Goal: Ask a question: Seek information or help from site administrators or community

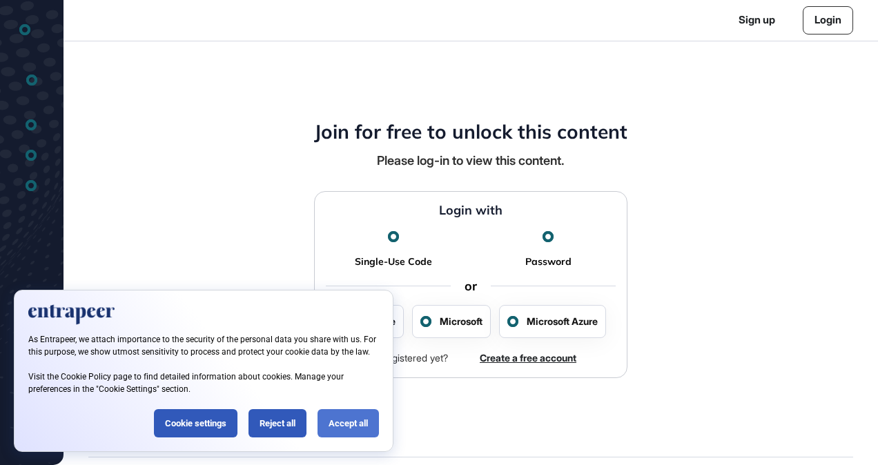
scroll to position [1, 1]
click at [334, 416] on div "Accept all" at bounding box center [347, 423] width 61 height 28
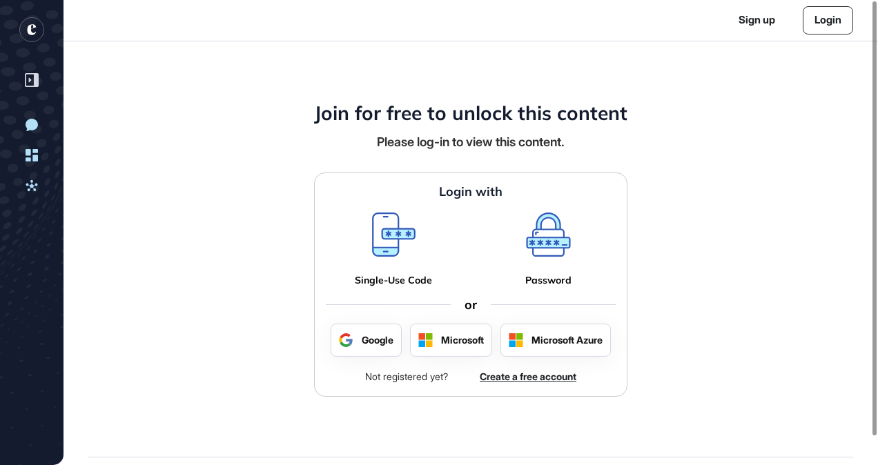
click at [26, 30] on rect "entrapeer-logo" at bounding box center [31, 29] width 25 height 25
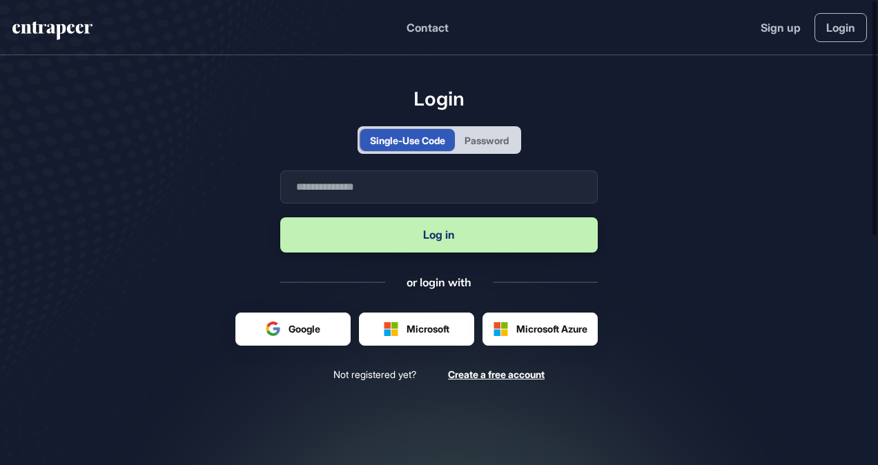
scroll to position [1, 1]
click at [378, 193] on input "text" at bounding box center [438, 186] width 317 height 33
type input "**********"
click at [447, 236] on button "Log in" at bounding box center [438, 234] width 317 height 35
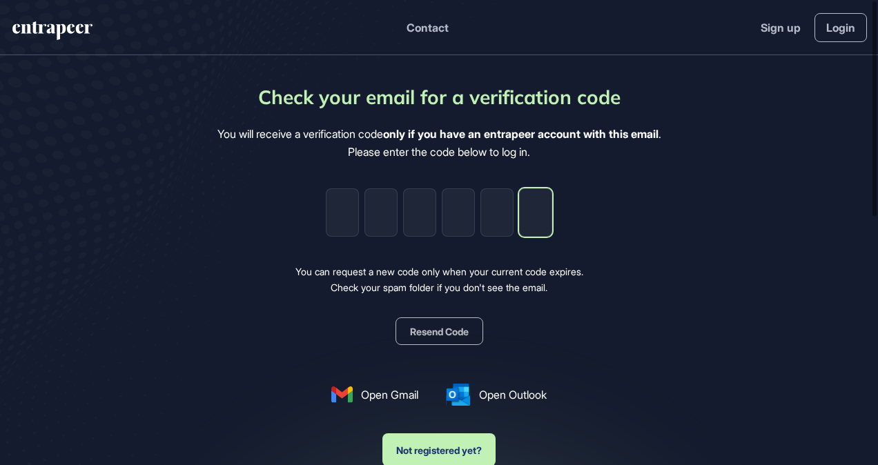
paste input "*"
type input "*"
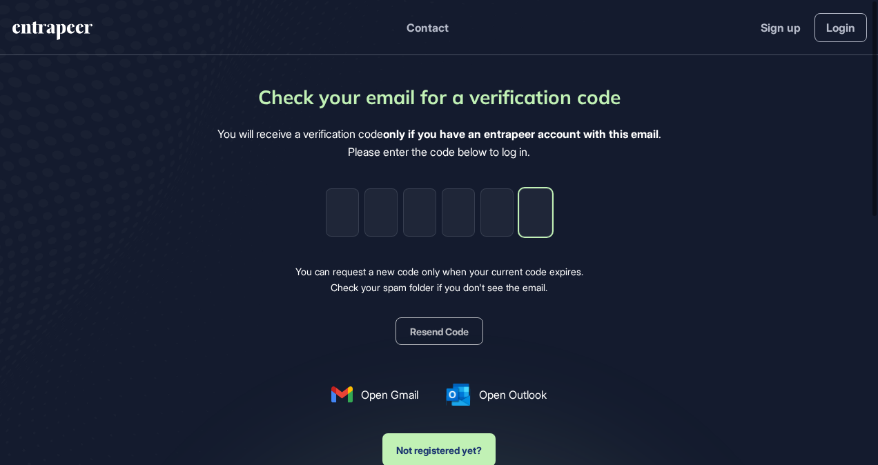
type input "*"
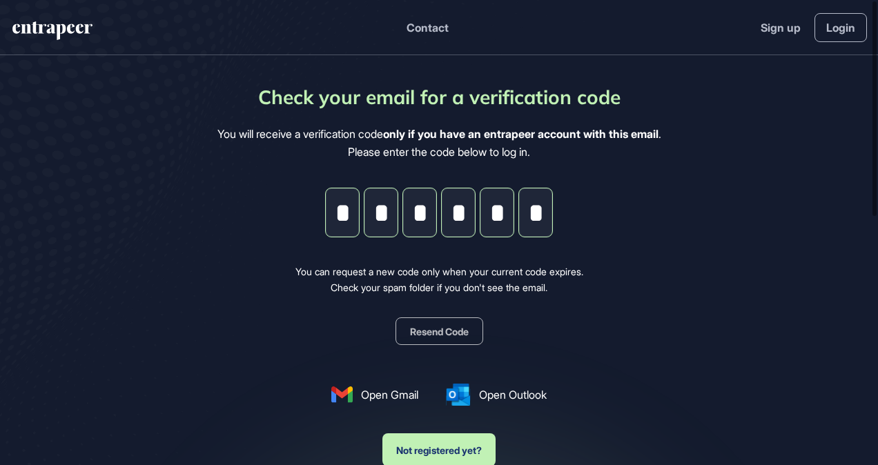
click at [444, 329] on button "Resend Code" at bounding box center [439, 331] width 88 height 28
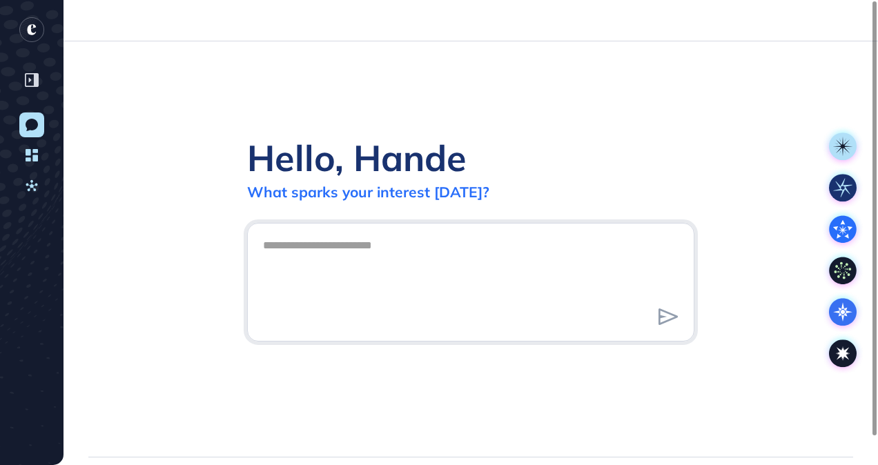
click at [657, 304] on textarea at bounding box center [471, 280] width 432 height 97
click at [38, 25] on rect "entrapeer-logo" at bounding box center [31, 29] width 25 height 25
click at [28, 32] on icon "entrapeer-logo" at bounding box center [31, 29] width 9 height 11
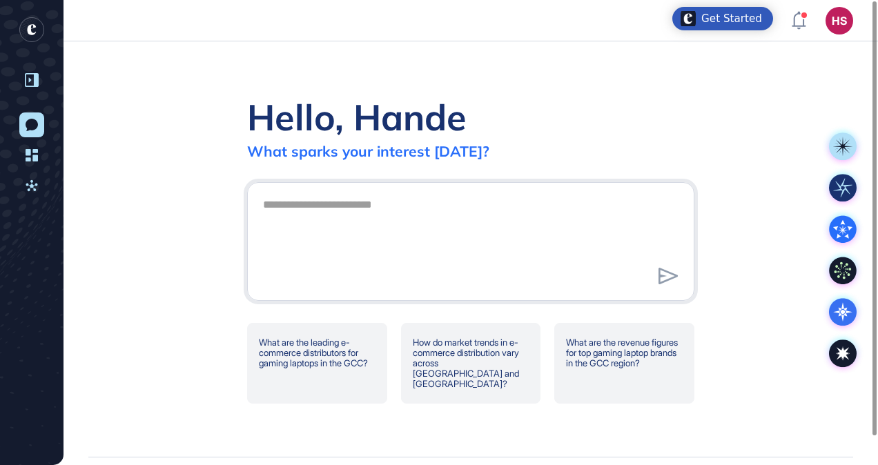
click at [30, 80] on icon at bounding box center [30, 80] width 3 height 5
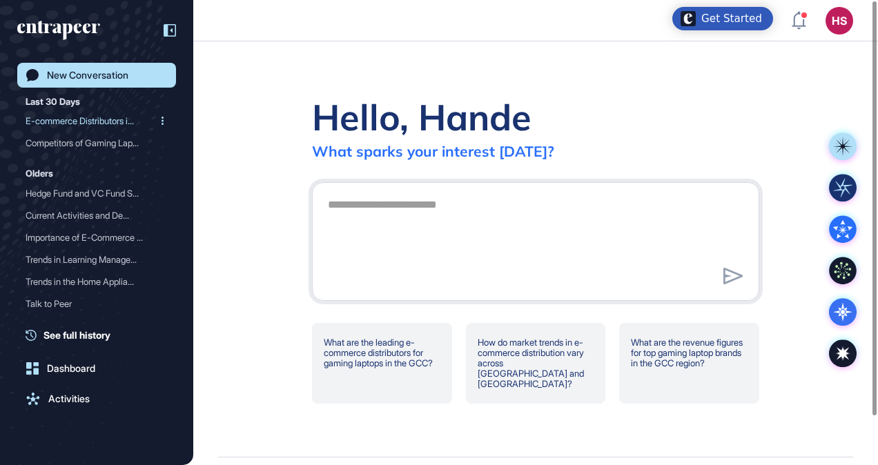
click at [84, 116] on div "E-commerce Distributors i..." at bounding box center [91, 121] width 131 height 22
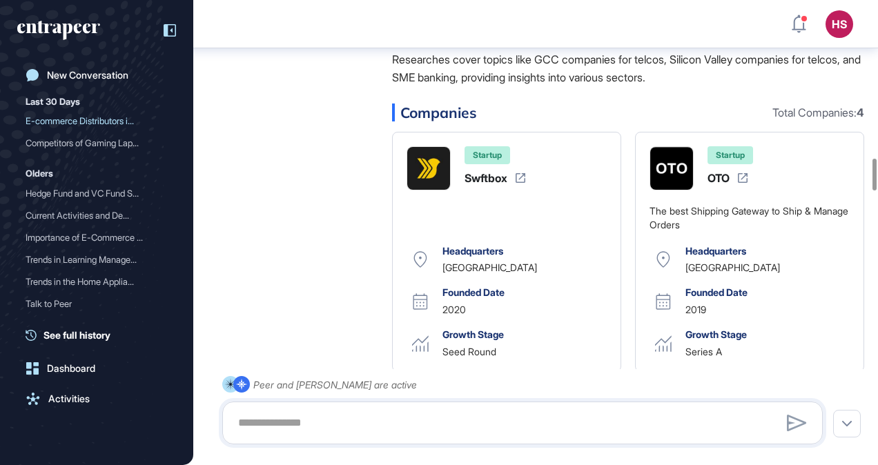
scroll to position [2422, 0]
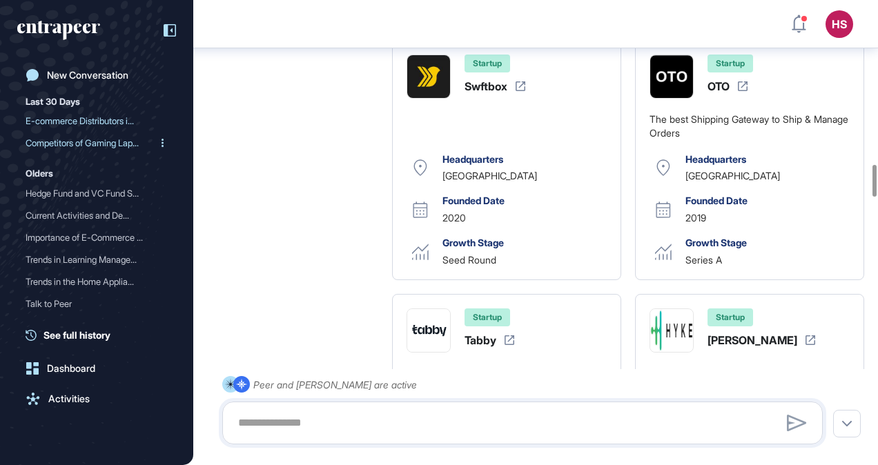
click at [105, 146] on div "Competitors of Gaming Lap..." at bounding box center [91, 143] width 131 height 22
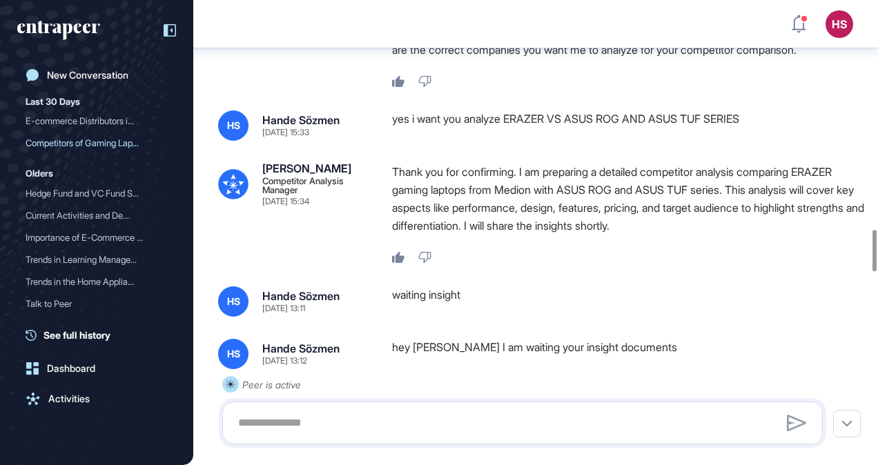
scroll to position [2559, 0]
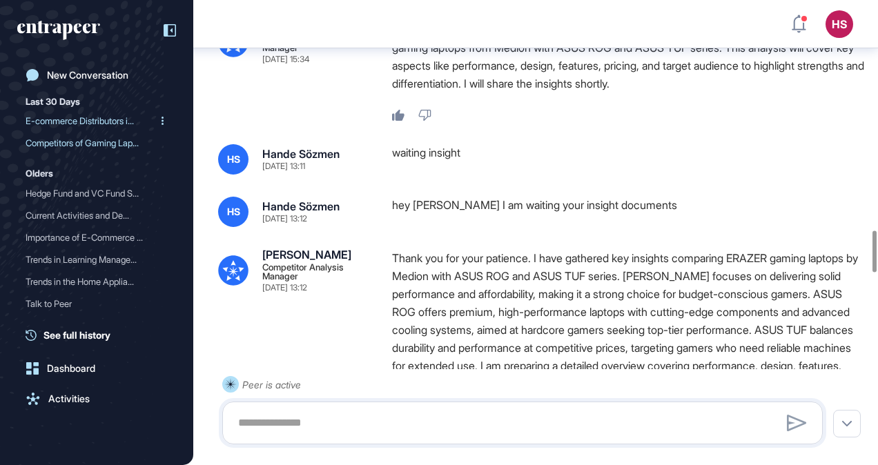
click at [63, 121] on div "E-commerce Distributors i..." at bounding box center [91, 121] width 131 height 22
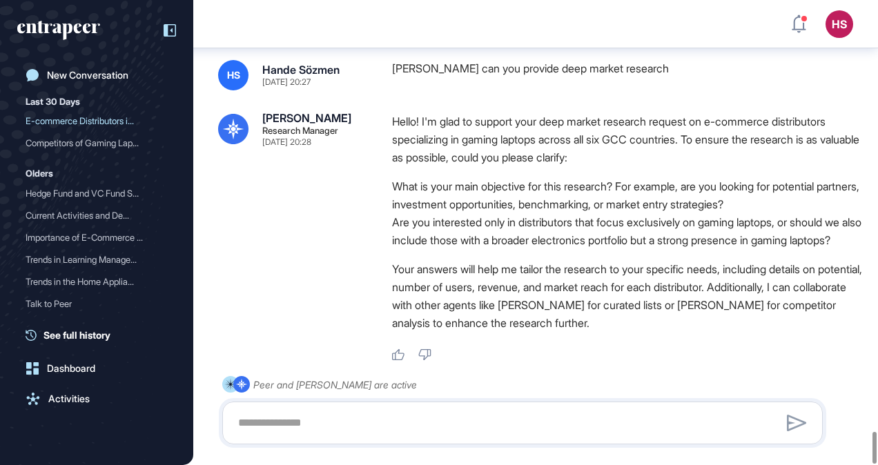
scroll to position [6376, 0]
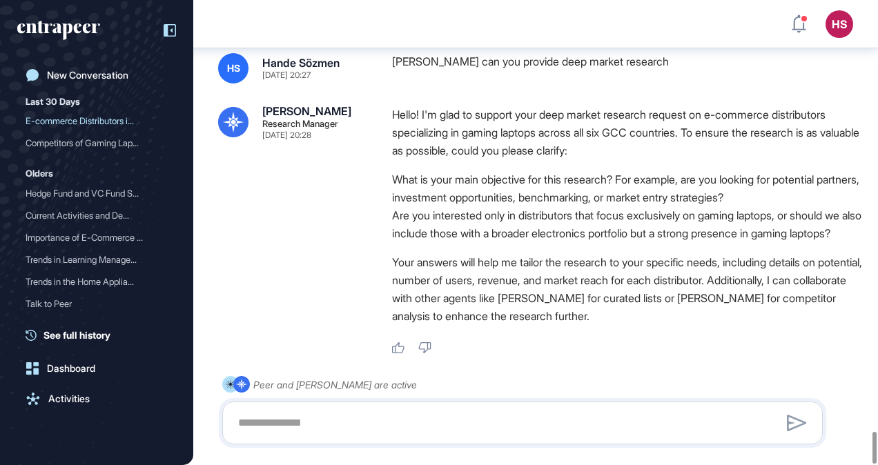
click at [61, 103] on div "Last 30 Days" at bounding box center [53, 101] width 55 height 17
click at [61, 105] on div "Last 30 Days" at bounding box center [53, 101] width 55 height 17
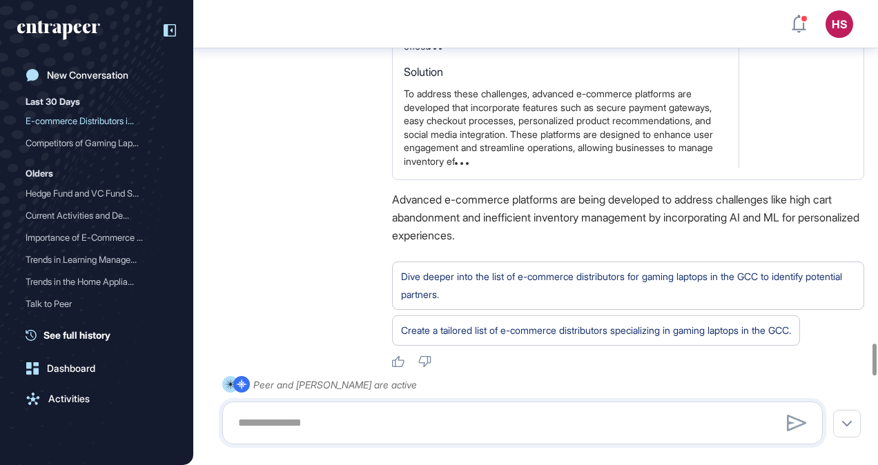
scroll to position [5065, 0]
